Goal: Check status

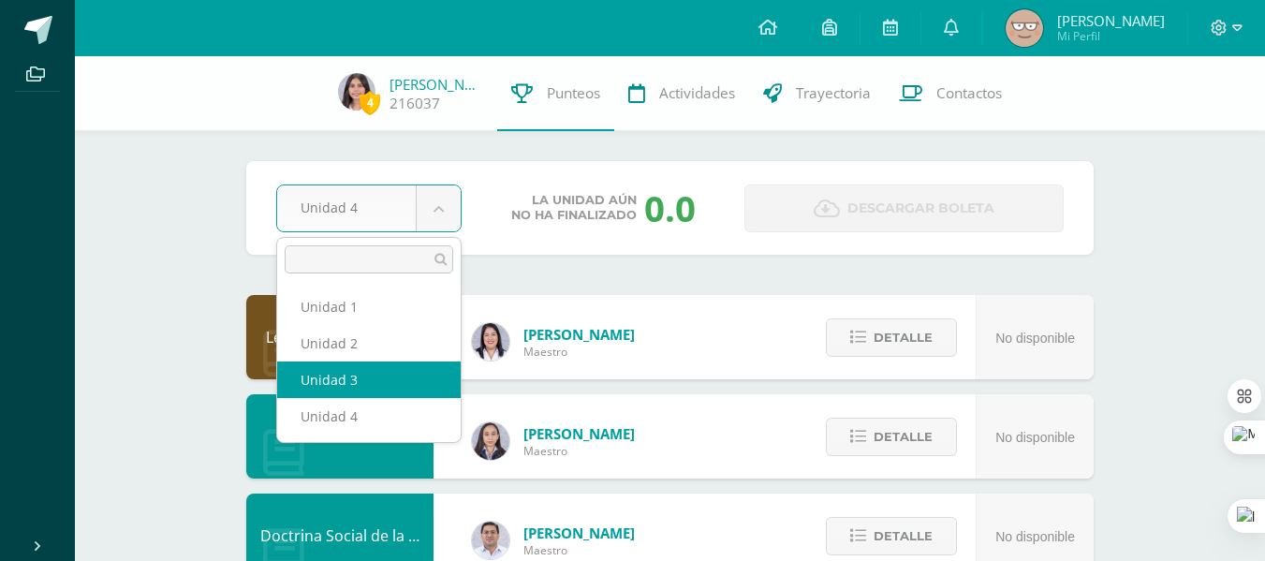
select select "Unidad 3"
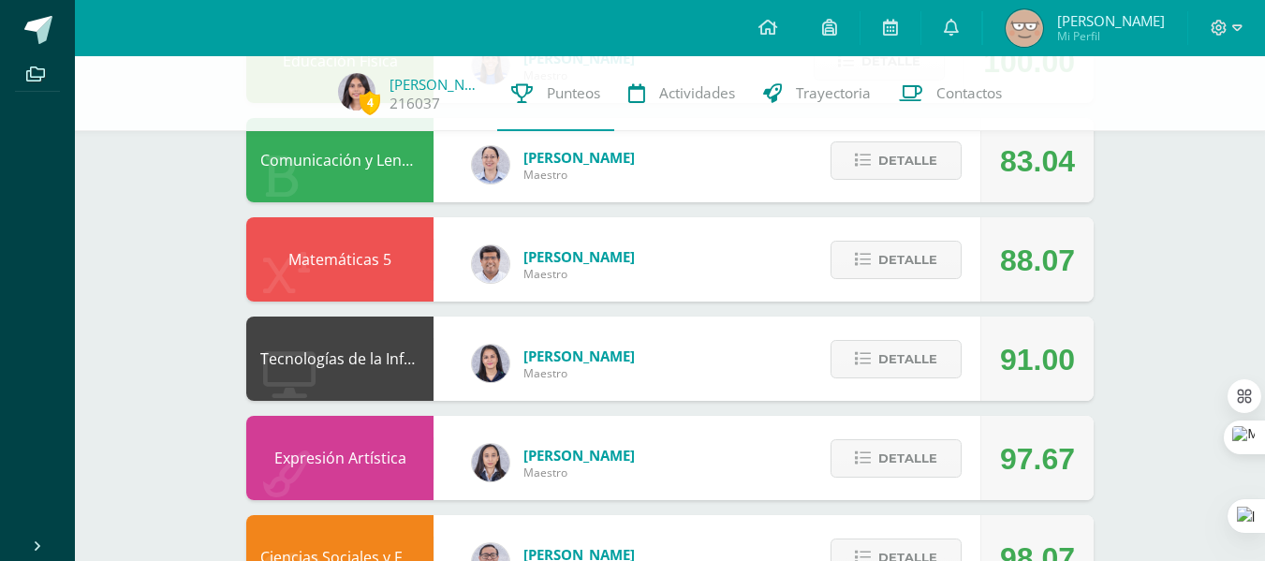
scroll to position [576, 0]
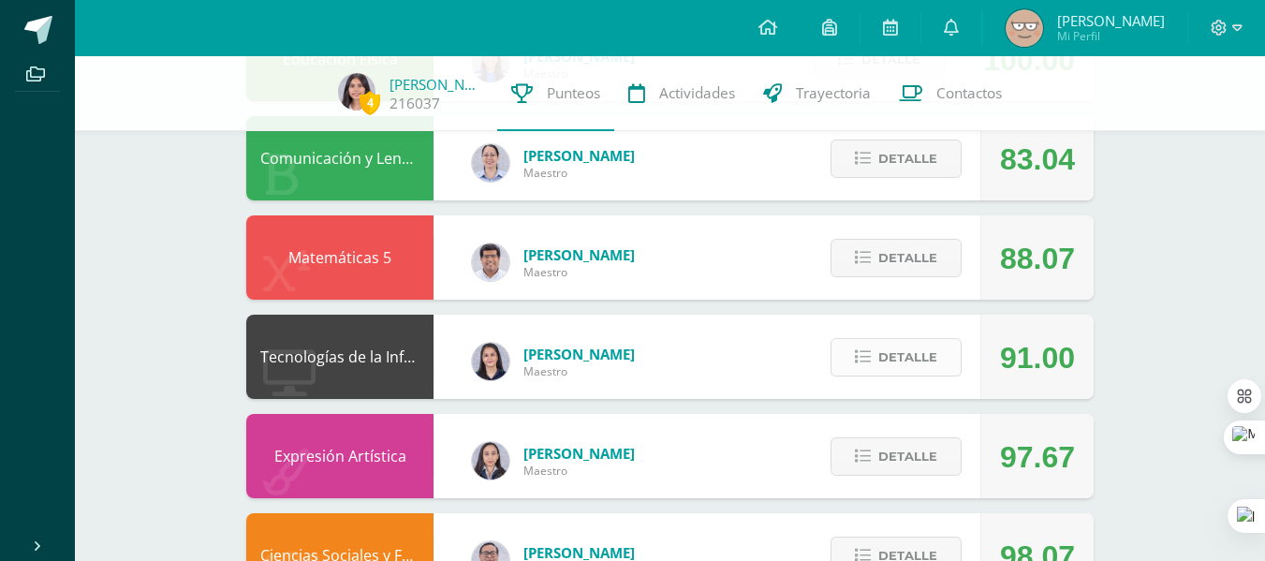
click at [893, 358] on span "Detalle" at bounding box center [907, 357] width 59 height 35
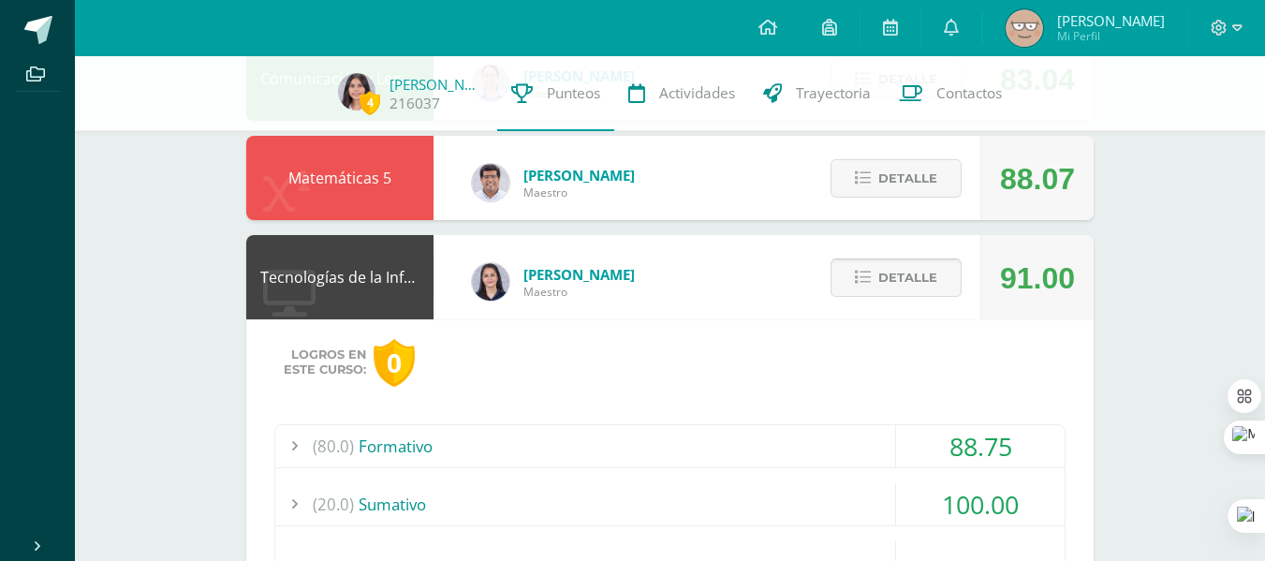
scroll to position [835, 0]
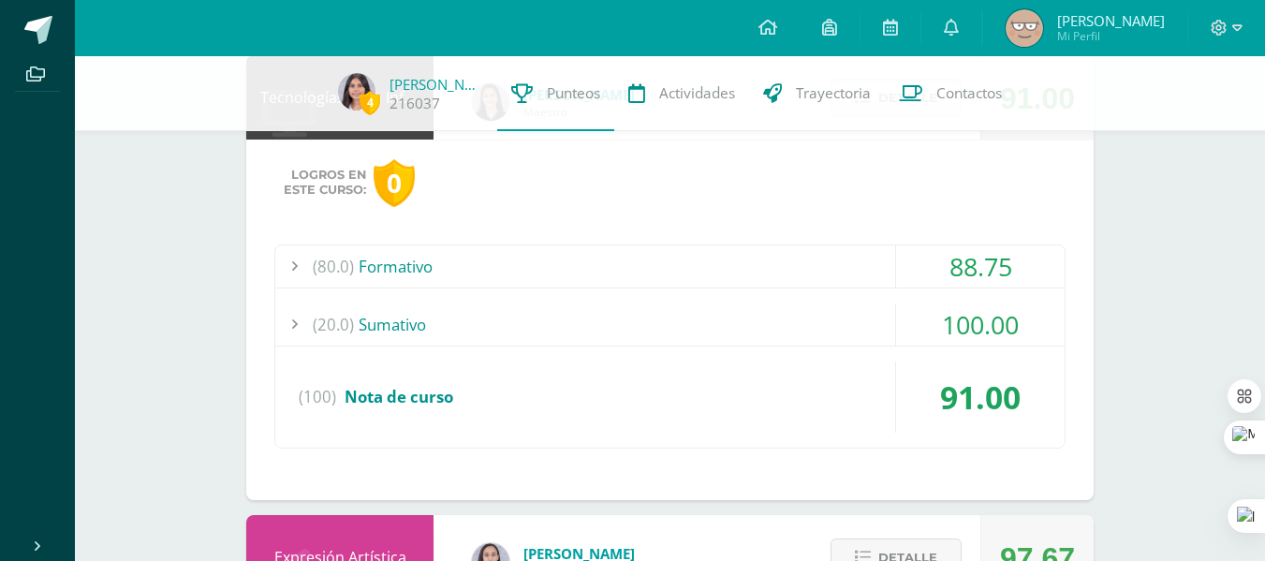
click at [811, 262] on div "(80.0) Formativo" at bounding box center [669, 266] width 789 height 42
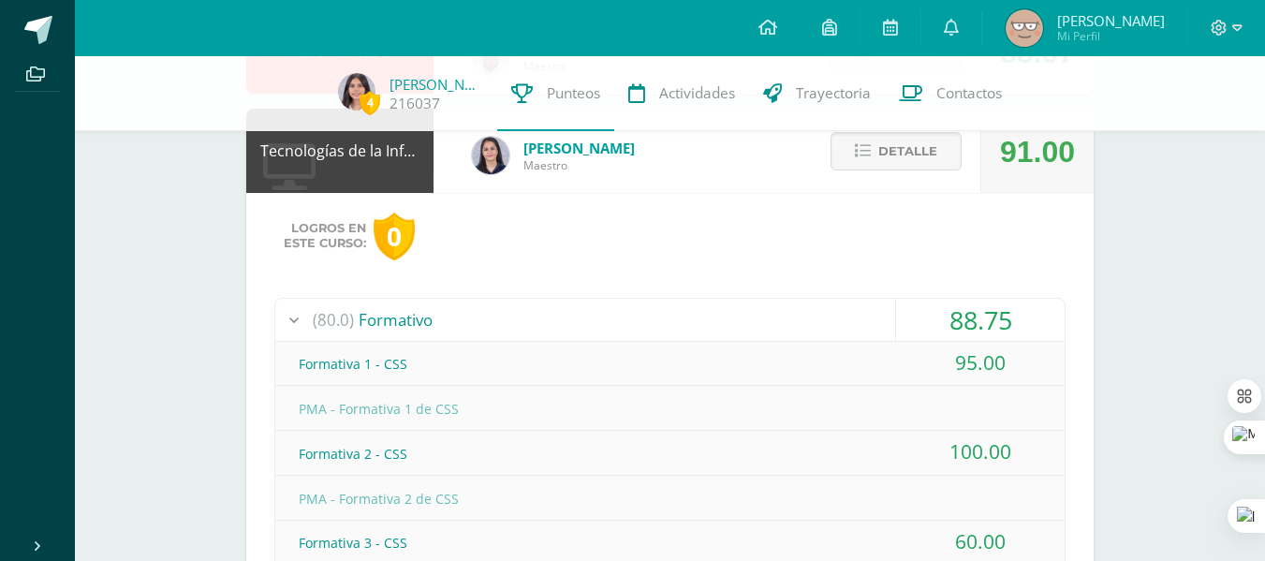
scroll to position [780, 0]
click at [885, 141] on span "Detalle" at bounding box center [907, 153] width 59 height 35
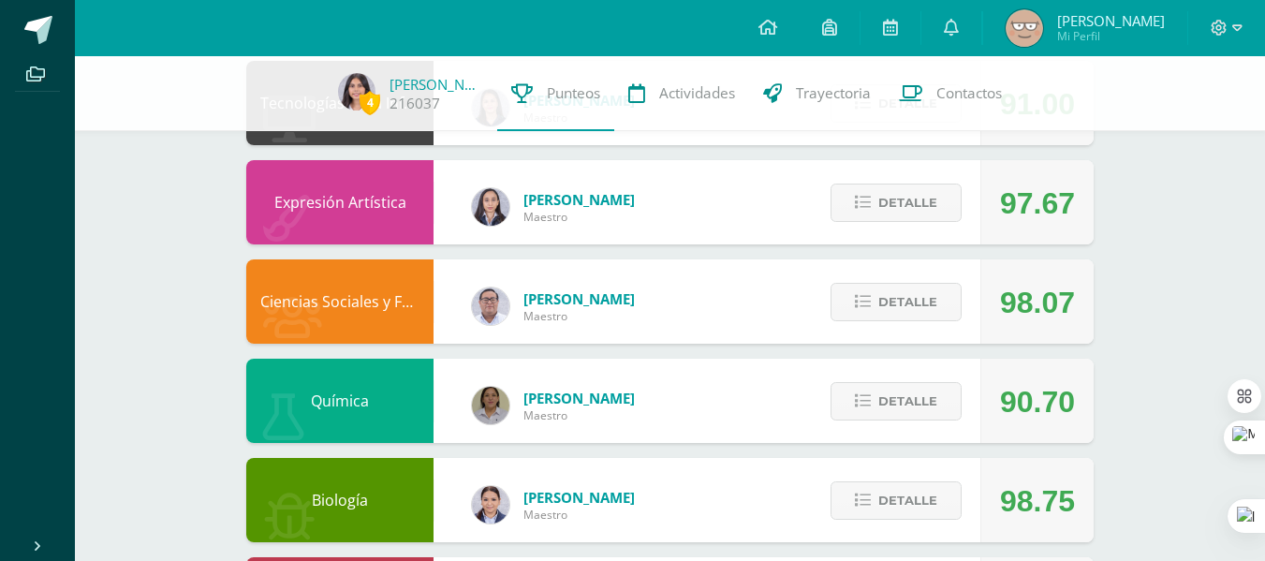
scroll to position [821, 0]
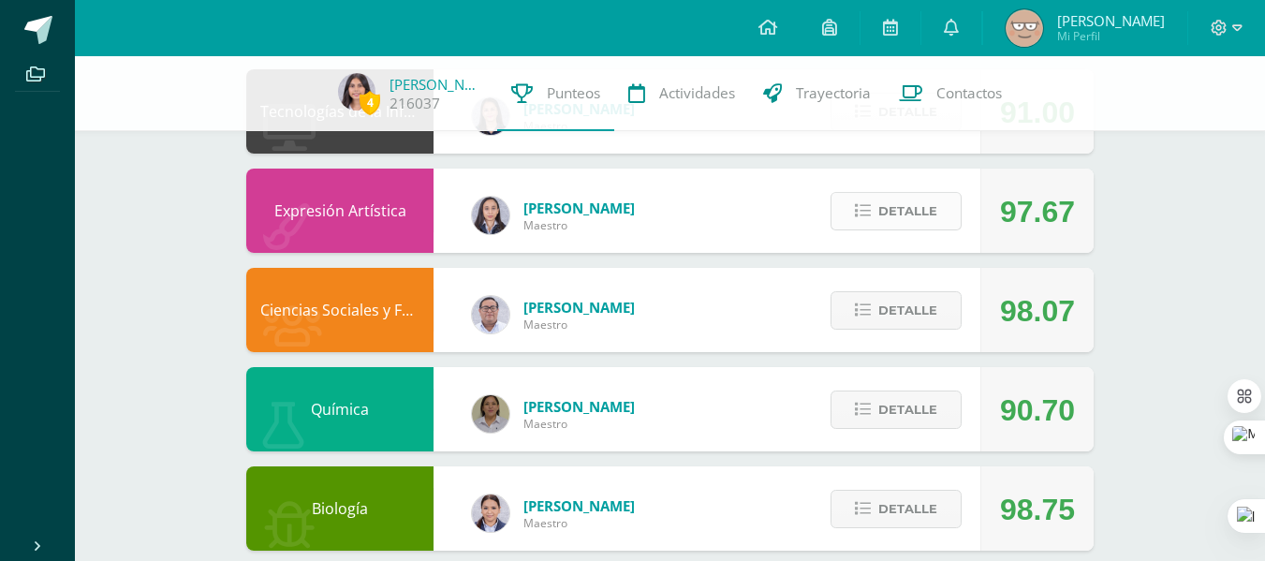
click at [892, 219] on span "Detalle" at bounding box center [907, 211] width 59 height 35
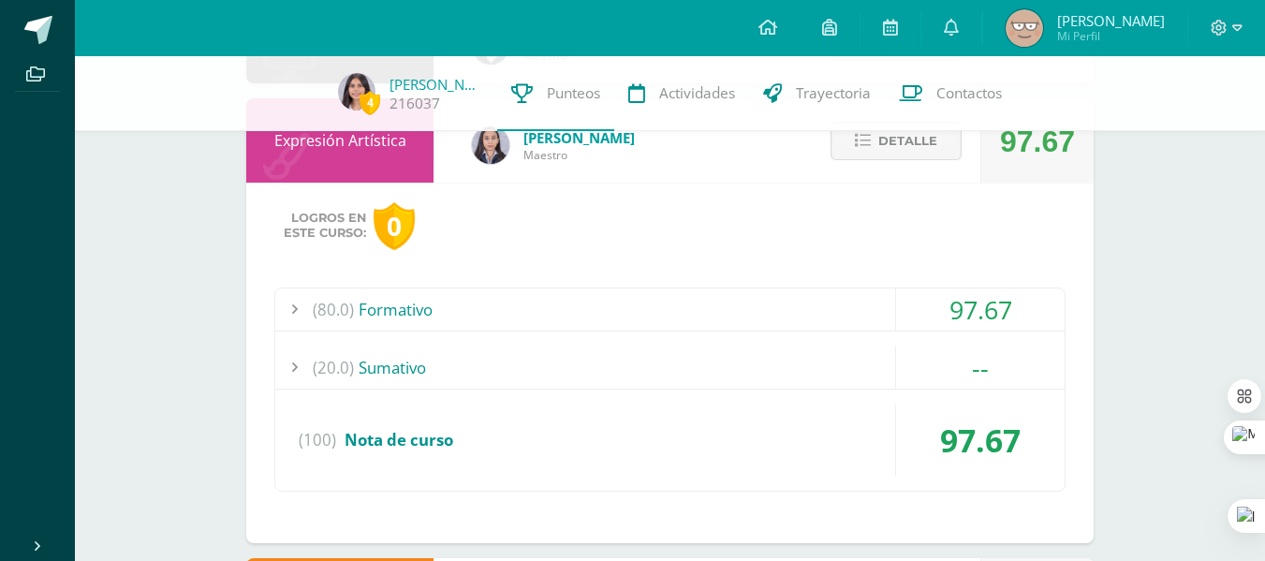
scroll to position [795, 0]
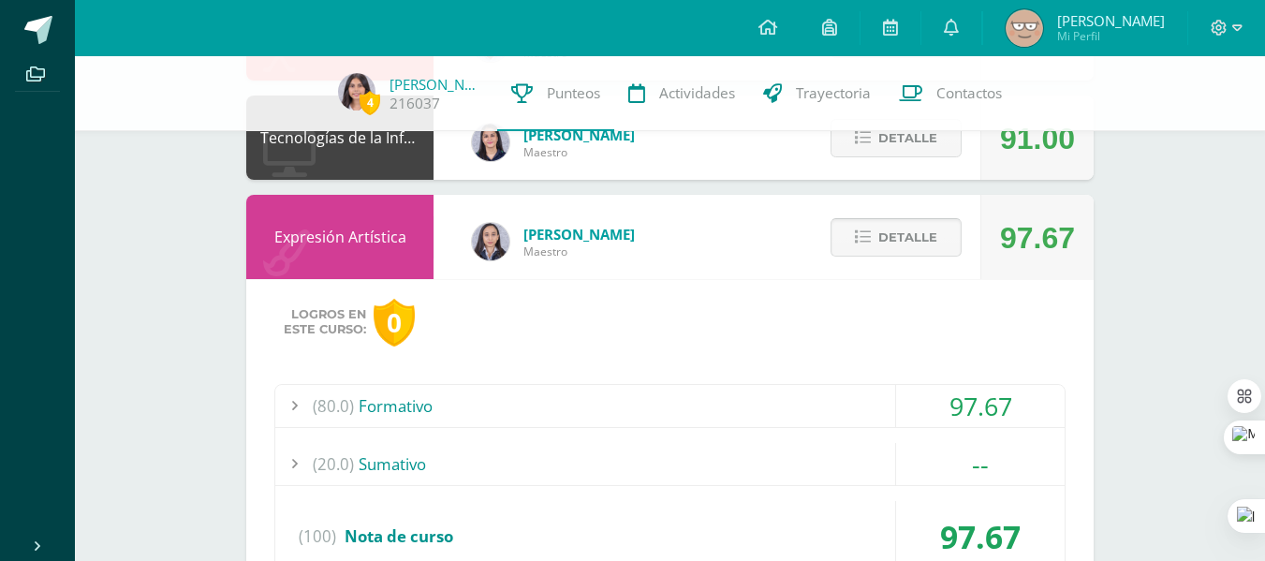
click at [861, 223] on button "Detalle" at bounding box center [895, 237] width 131 height 38
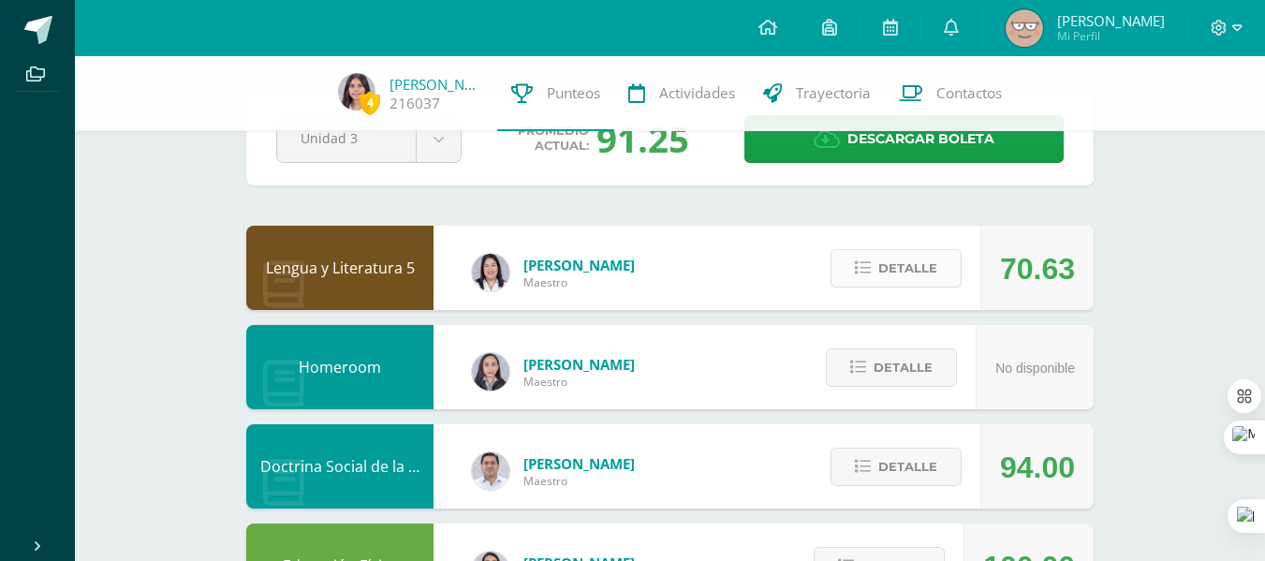
scroll to position [0, 0]
